Goal: Task Accomplishment & Management: Complete application form

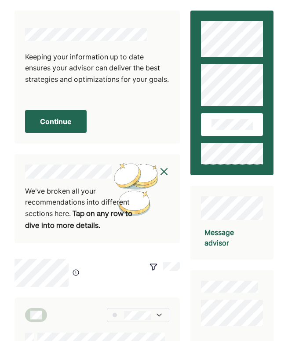
click at [51, 118] on button "Continue" at bounding box center [56, 121] width 62 height 23
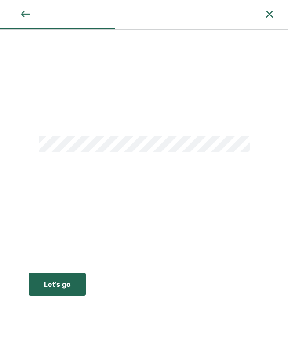
click at [59, 282] on div "Let’s go" at bounding box center [57, 284] width 27 height 11
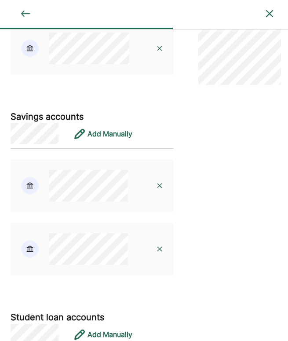
scroll to position [159, 0]
click at [98, 134] on div "Add Manually" at bounding box center [109, 133] width 45 height 11
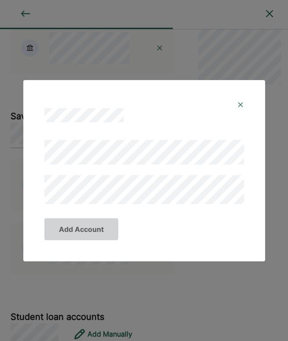
click at [240, 106] on img at bounding box center [240, 104] width 7 height 7
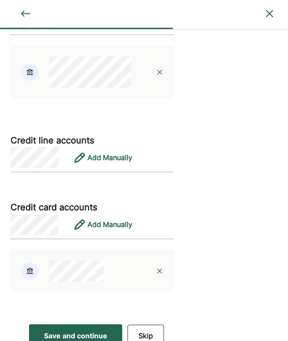
scroll to position [1841, 0]
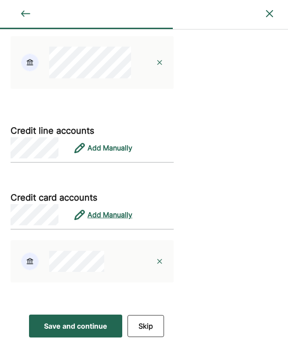
click at [112, 217] on div "Add Manually" at bounding box center [109, 214] width 45 height 11
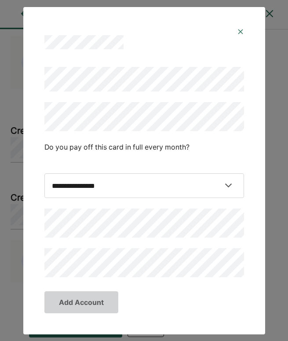
click at [239, 30] on img at bounding box center [240, 31] width 7 height 7
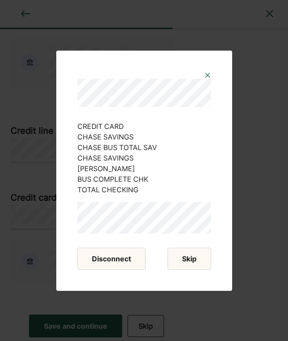
click at [186, 257] on button "Skip" at bounding box center [190, 259] width 44 height 22
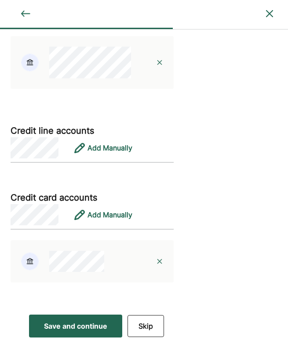
click at [69, 325] on div "Save and continue" at bounding box center [75, 326] width 63 height 11
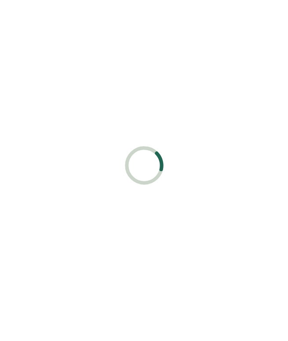
scroll to position [0, 0]
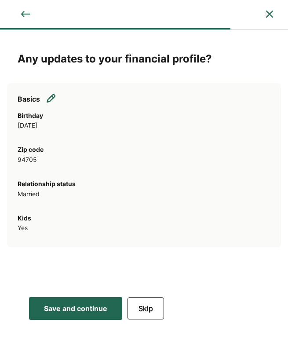
click at [83, 309] on div "Save and continue" at bounding box center [75, 308] width 63 height 11
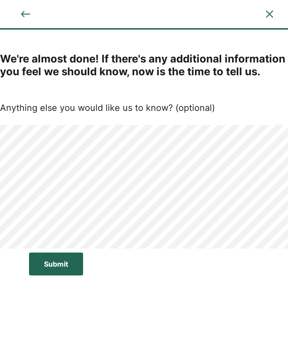
click at [60, 261] on div "Submit" at bounding box center [56, 264] width 24 height 11
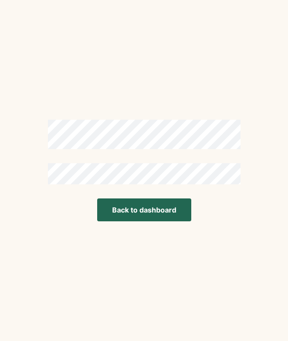
click at [145, 210] on button "Back to dashboard" at bounding box center [144, 209] width 94 height 23
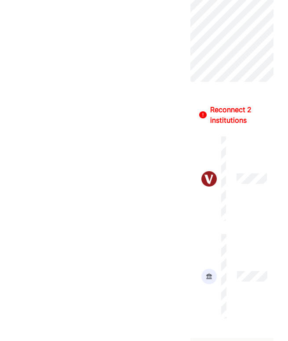
scroll to position [539, 0]
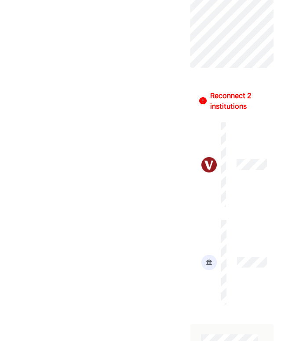
click at [228, 90] on div "Reconnect 2 institutions" at bounding box center [237, 100] width 55 height 21
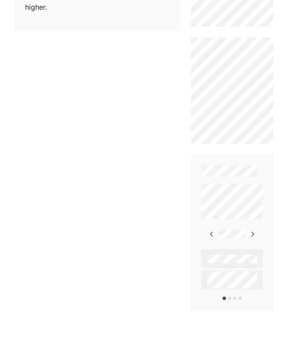
scroll to position [474, 0]
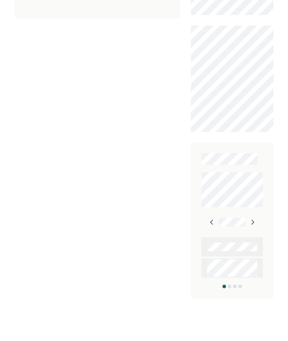
click at [211, 219] on img at bounding box center [211, 222] width 7 height 7
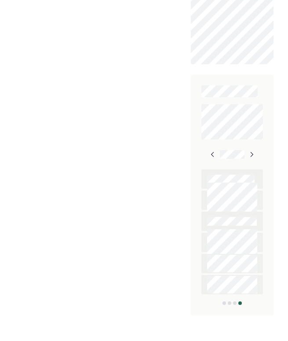
scroll to position [559, 0]
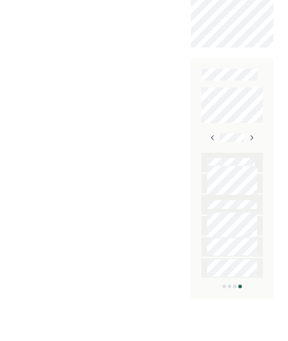
click at [210, 134] on img at bounding box center [212, 137] width 7 height 7
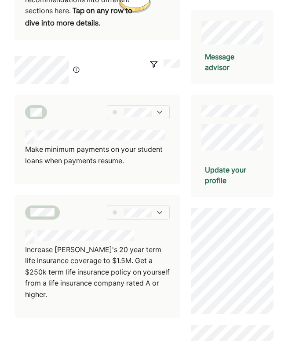
scroll to position [180, 0]
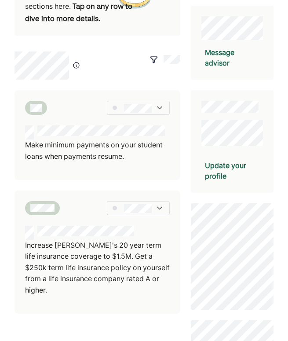
click at [216, 160] on div "Update your profile" at bounding box center [232, 170] width 55 height 21
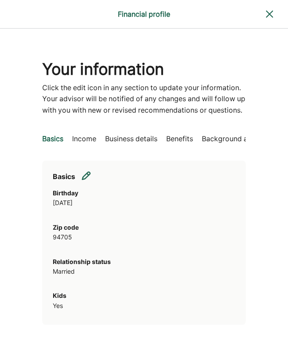
scroll to position [47, 0]
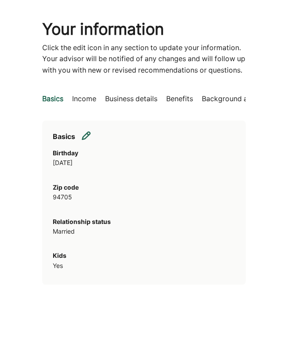
click at [78, 93] on p "Income" at bounding box center [84, 98] width 24 height 11
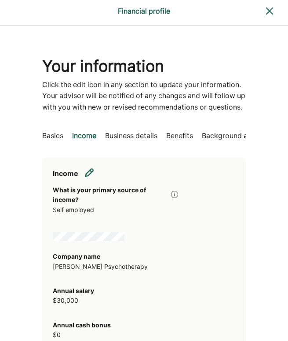
scroll to position [0, 0]
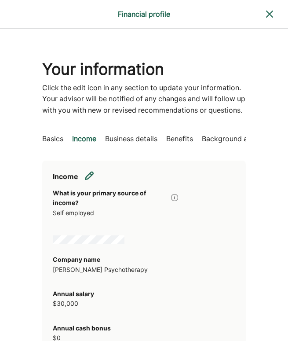
click at [113, 138] on p "Business details" at bounding box center [131, 138] width 52 height 11
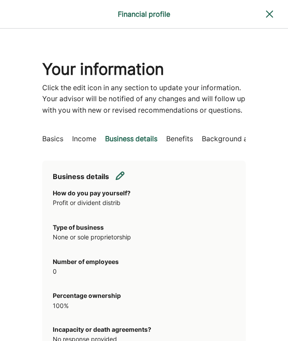
click at [167, 139] on p "Benefits" at bounding box center [179, 138] width 27 height 11
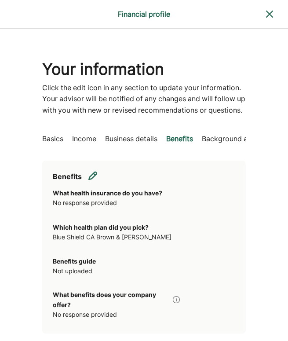
click at [212, 138] on p "Background and goals" at bounding box center [239, 138] width 74 height 11
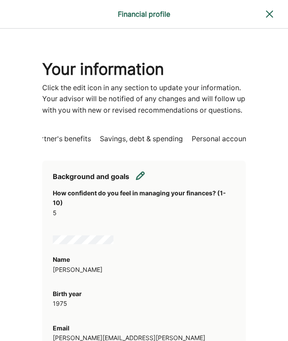
scroll to position [0, 353]
click at [189, 140] on p "Personal accounts" at bounding box center [219, 138] width 61 height 11
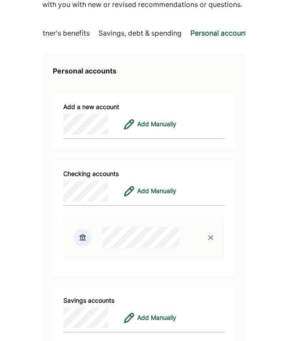
scroll to position [0, 0]
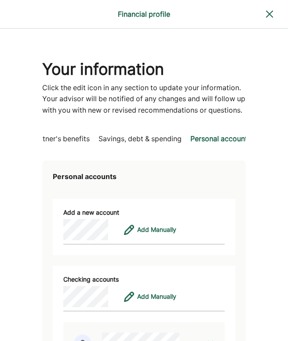
click at [265, 12] on img at bounding box center [269, 14] width 11 height 11
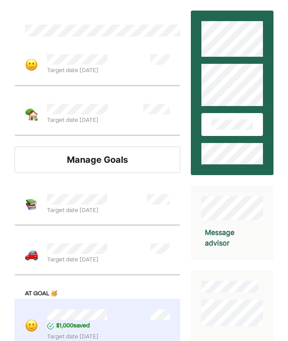
click at [99, 162] on div "Manage Goals" at bounding box center [98, 159] width 166 height 26
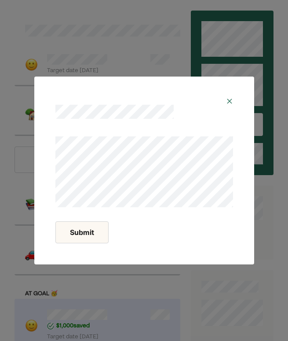
click at [228, 102] on img at bounding box center [229, 101] width 7 height 7
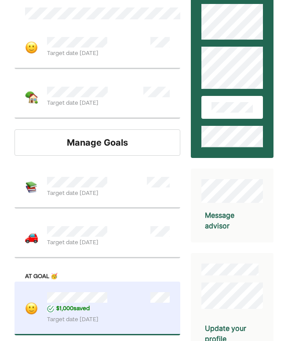
scroll to position [15, 0]
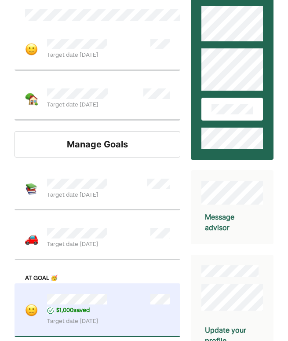
click at [93, 141] on div "Manage Goals" at bounding box center [98, 144] width 166 height 26
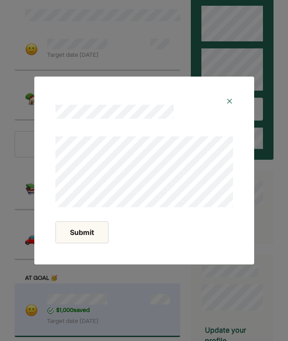
click at [230, 103] on img at bounding box center [229, 101] width 7 height 7
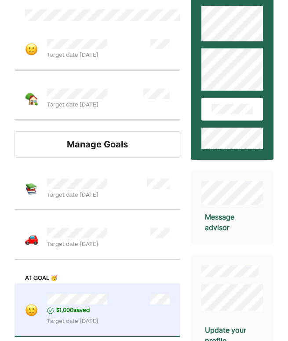
click at [73, 53] on span "Target date [DATE]" at bounding box center [77, 55] width 61 height 9
click at [38, 47] on img at bounding box center [31, 49] width 13 height 13
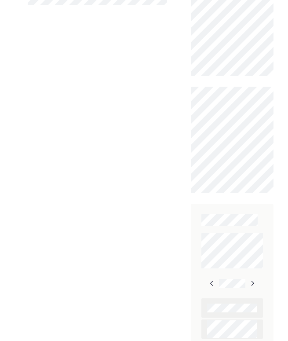
scroll to position [420, 0]
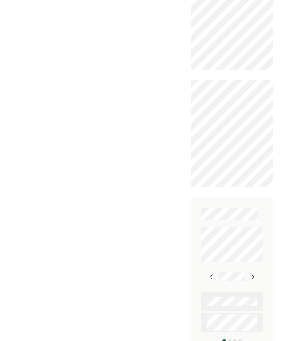
click at [254, 273] on img at bounding box center [252, 276] width 7 height 7
click at [254, 273] on img at bounding box center [251, 276] width 7 height 7
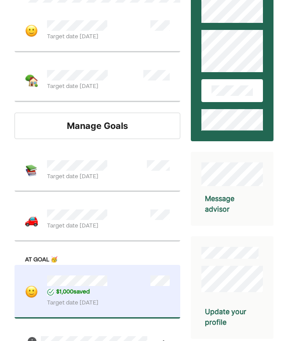
scroll to position [0, 0]
